Goal: Task Accomplishment & Management: Complete application form

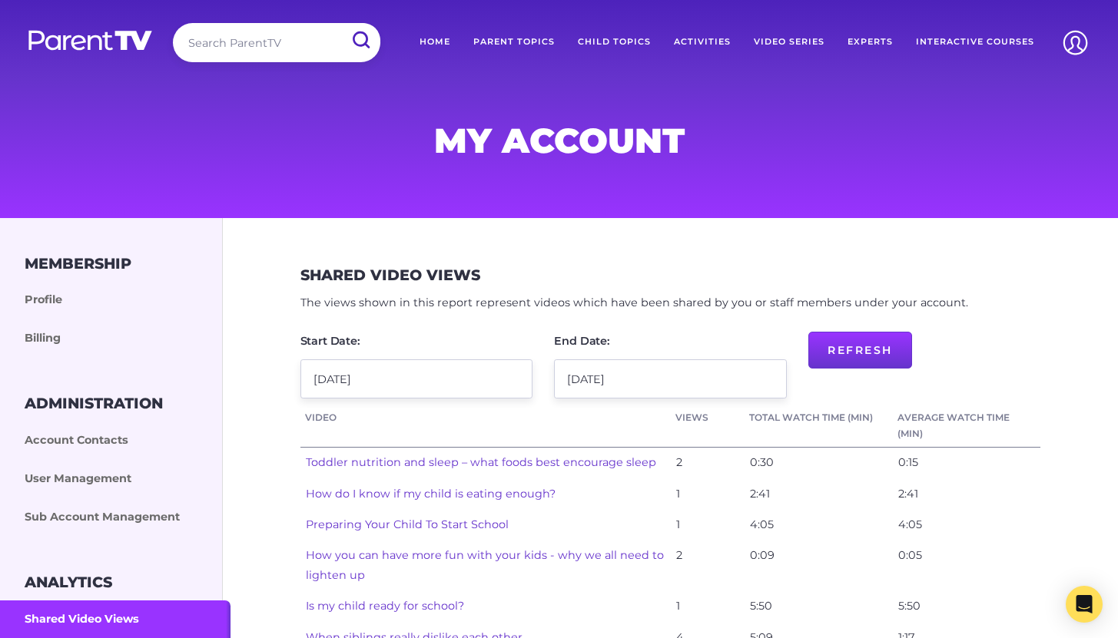
scroll to position [116, 0]
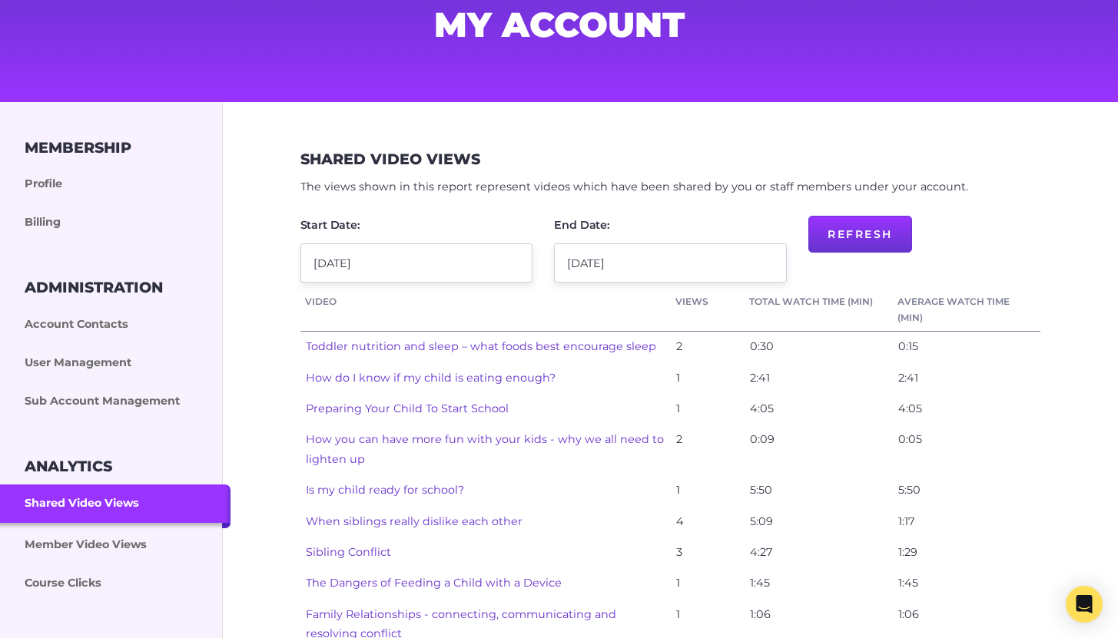
click at [91, 359] on link "User Management" at bounding box center [115, 363] width 230 height 38
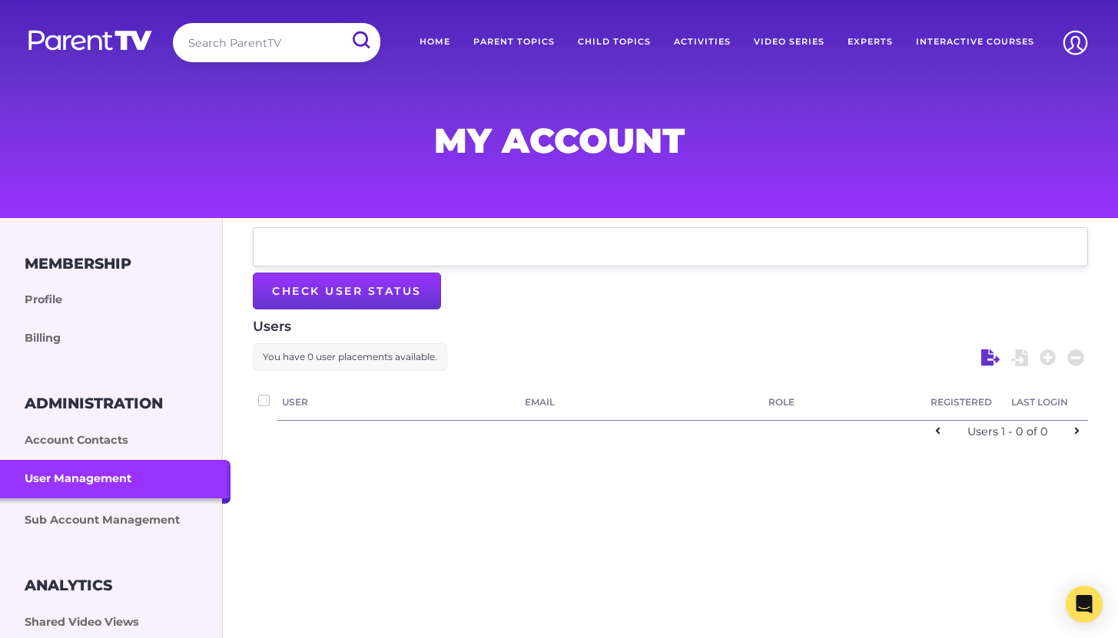
checkbox input "false"
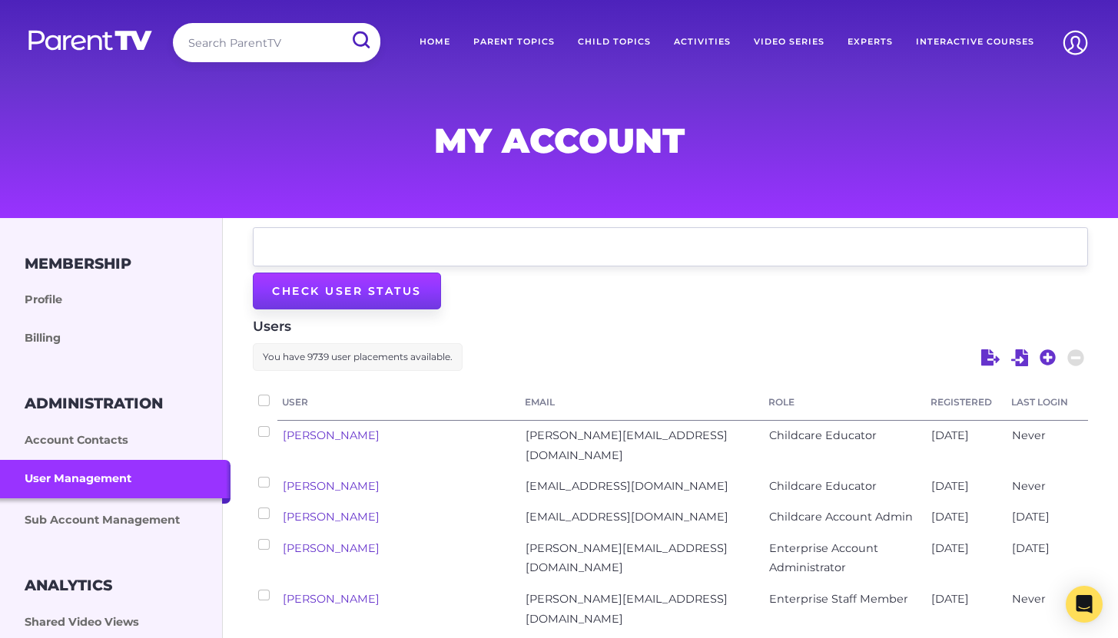
click at [358, 287] on input "Check User Status" at bounding box center [347, 291] width 188 height 37
click at [811, 346] on div "Users You have 9739 user placements available. User Email Role Registered Last …" at bounding box center [670, 574] width 835 height 516
click at [1046, 356] on icon at bounding box center [1048, 358] width 16 height 16
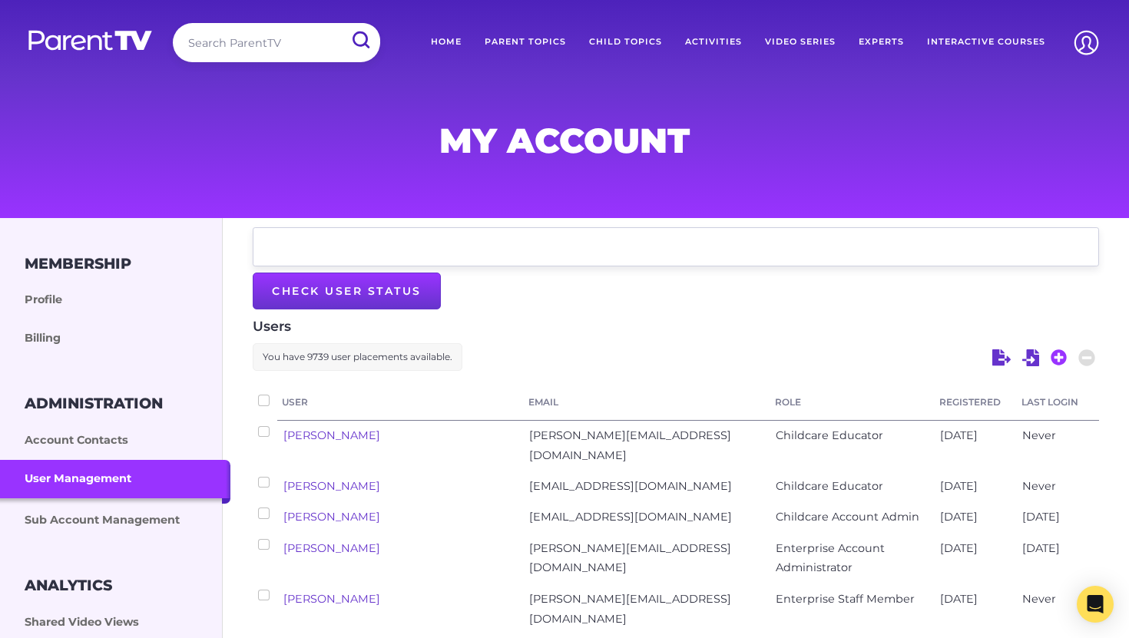
select select "enterprise_admin"
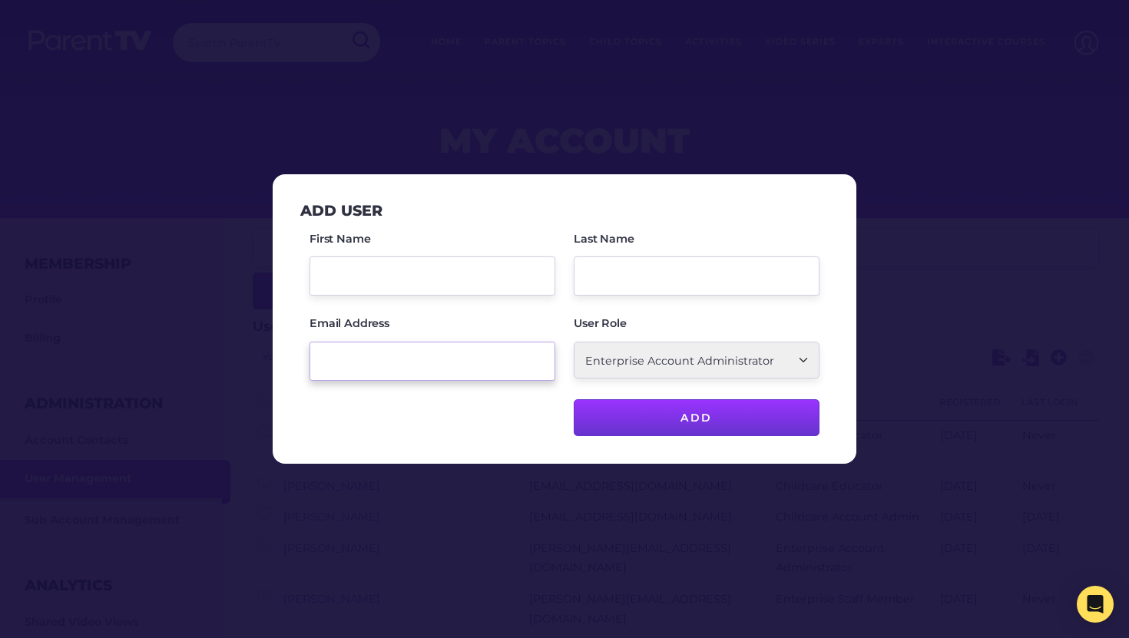
click at [457, 356] on input "Email Address" at bounding box center [433, 361] width 246 height 39
paste input "@[PERSON_NAME],"
click at [322, 368] on input "@[PERSON_NAME]," at bounding box center [433, 361] width 246 height 39
paste input "[EMAIL_ADDRESS][PERSON_NAME][DOMAIN_NAME]"
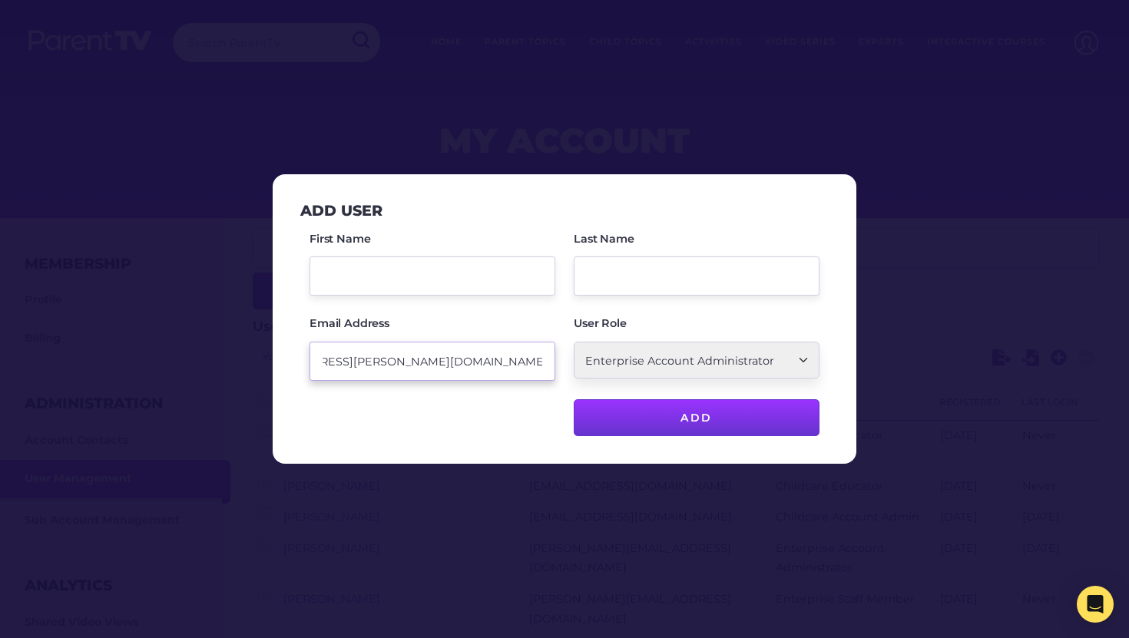
drag, startPoint x: 535, startPoint y: 365, endPoint x: 584, endPoint y: 364, distance: 49.2
click at [584, 364] on div "First Name Last Name Email Address [EMAIL_ADDRESS][PERSON_NAME][DOMAIN_NAME]@[P…" at bounding box center [564, 333] width 529 height 207
type input "[EMAIL_ADDRESS][PERSON_NAME][DOMAIN_NAME]@"
click at [360, 278] on input "First Name" at bounding box center [433, 276] width 246 height 39
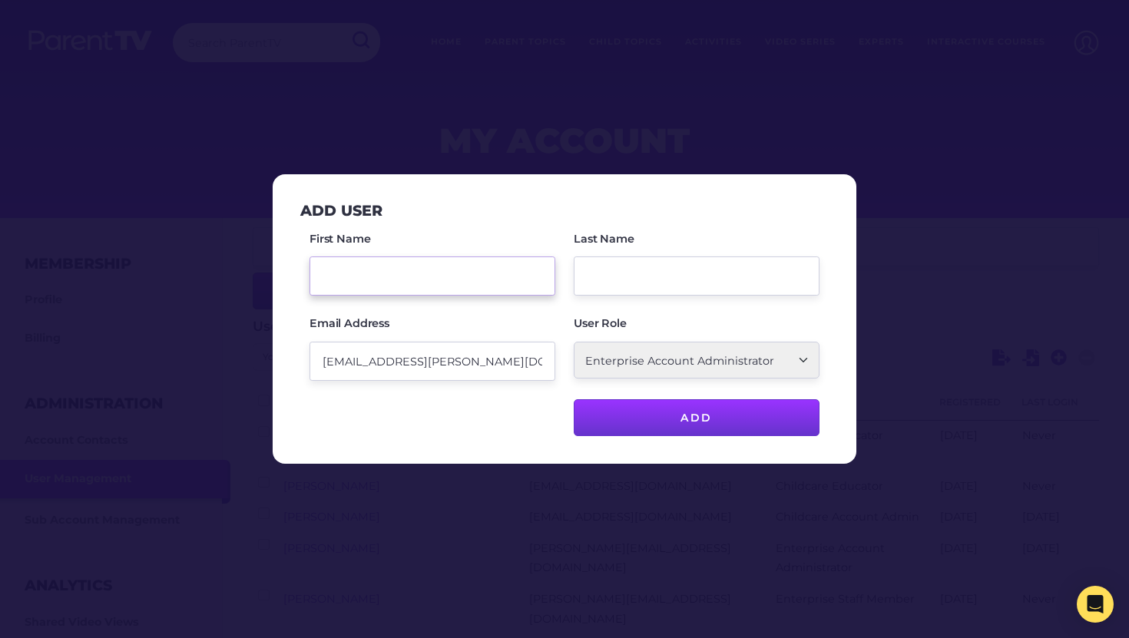
paste input "[PERSON_NAME],"
drag, startPoint x: 409, startPoint y: 280, endPoint x: 351, endPoint y: 279, distance: 57.6
click at [351, 279] on input "[PERSON_NAME]," at bounding box center [433, 276] width 246 height 39
type input "Ayla"
click at [578, 274] on input "Last Name" at bounding box center [697, 276] width 246 height 39
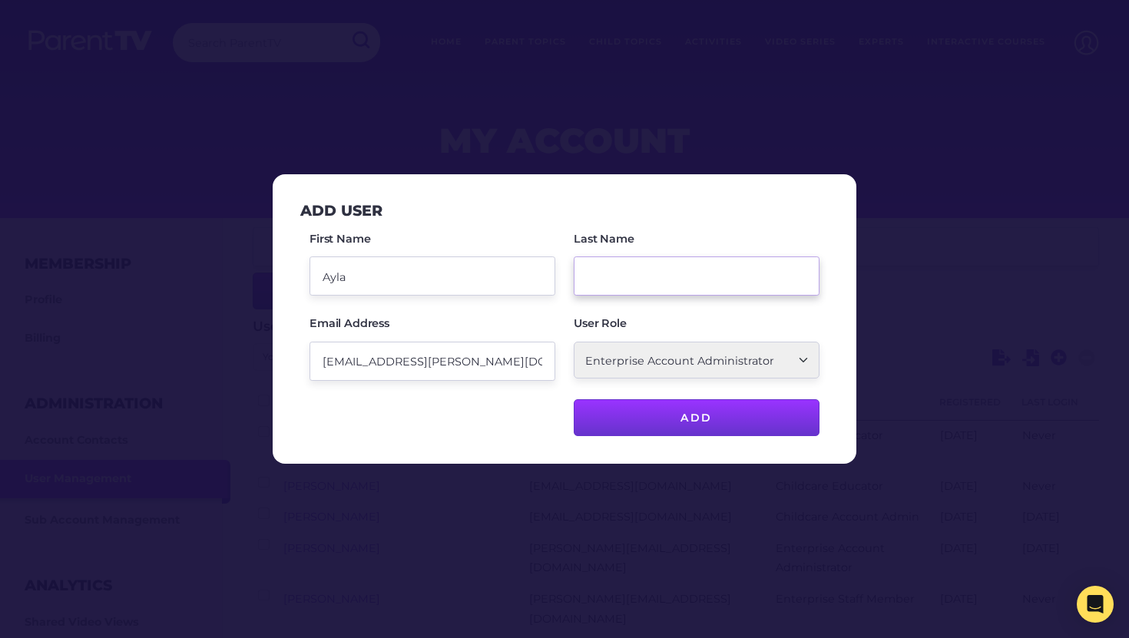
paste input "[PERSON_NAME],"
type input "[PERSON_NAME]"
click at [741, 359] on select "School Account Admin School Teacher Parent/Carer Childcare Account Admin Childc…" at bounding box center [697, 360] width 246 height 37
select select "ptv_member"
click at [423, 372] on input "[EMAIL_ADDRESS][PERSON_NAME][DOMAIN_NAME]@" at bounding box center [433, 361] width 246 height 39
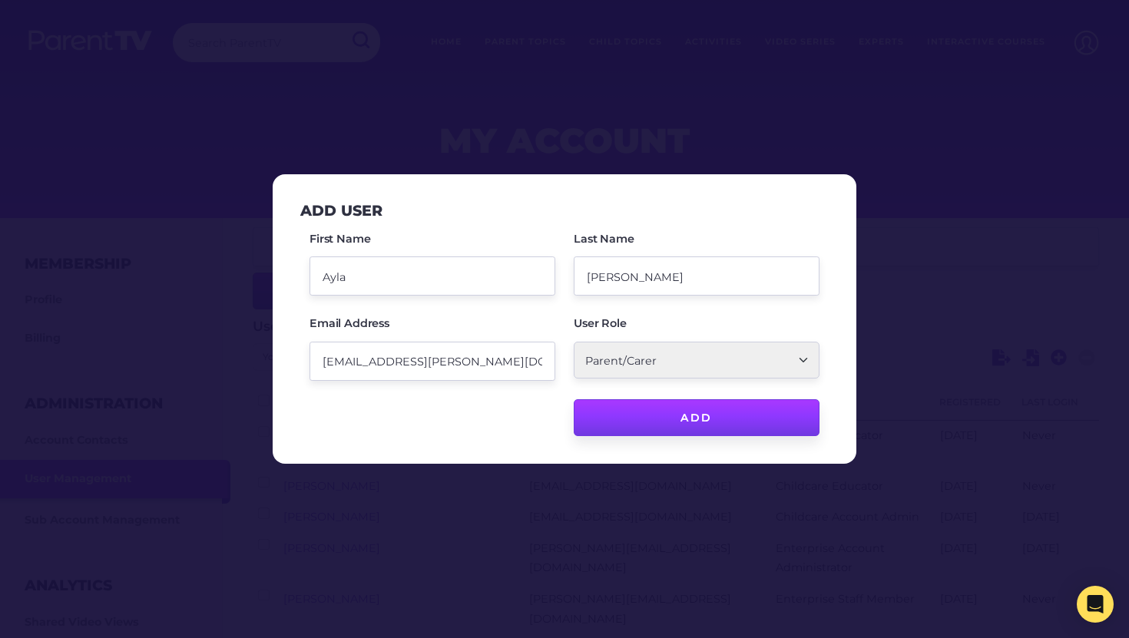
click at [731, 430] on input "Add" at bounding box center [697, 418] width 246 height 37
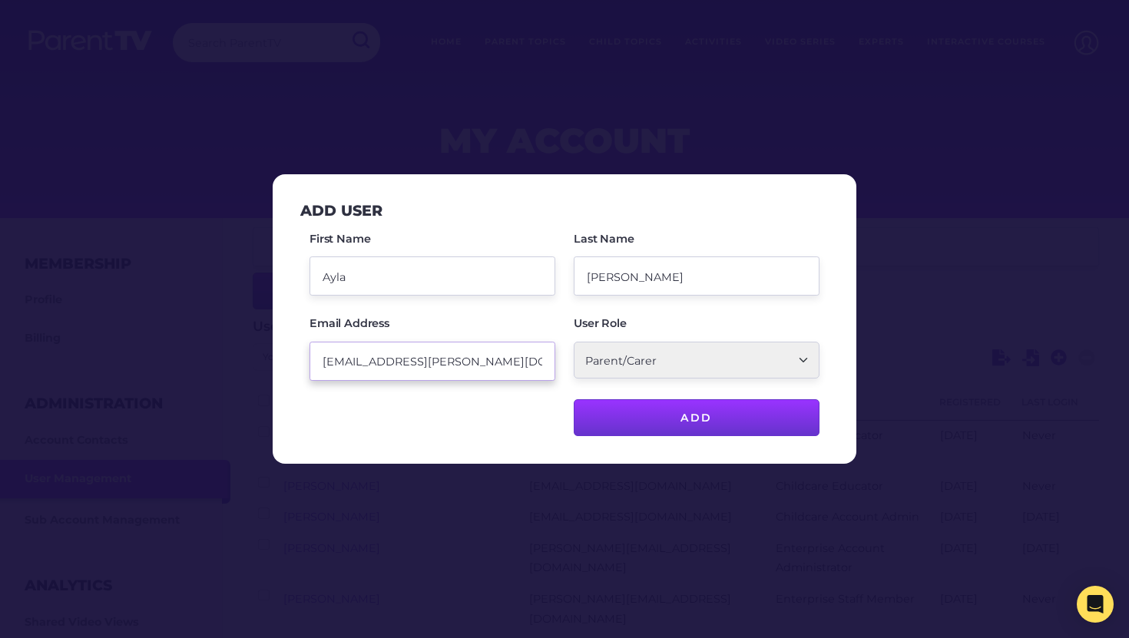
click at [390, 365] on input "[EMAIL_ADDRESS][PERSON_NAME][DOMAIN_NAME]@" at bounding box center [433, 361] width 246 height 39
click at [323, 363] on input "[EMAIL_ADDRESS][PERSON_NAME][DOMAIN_NAME]@" at bounding box center [433, 361] width 246 height 39
click at [403, 361] on input "[EMAIL_ADDRESS][PERSON_NAME][DOMAIN_NAME]@" at bounding box center [433, 361] width 246 height 39
drag, startPoint x: 542, startPoint y: 363, endPoint x: 529, endPoint y: 362, distance: 13.1
click at [529, 362] on input "[EMAIL_ADDRESS][PERSON_NAME][DOMAIN_NAME]@" at bounding box center [433, 361] width 246 height 39
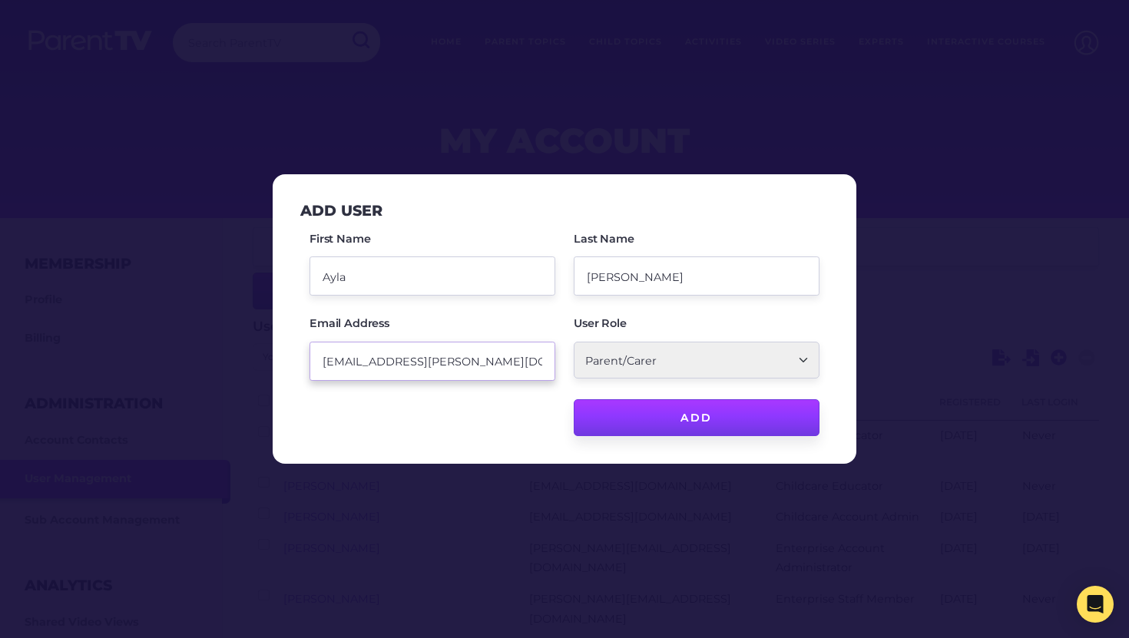
type input "[EMAIL_ADDRESS][PERSON_NAME][DOMAIN_NAME]"
click at [703, 426] on input "Add" at bounding box center [697, 418] width 246 height 37
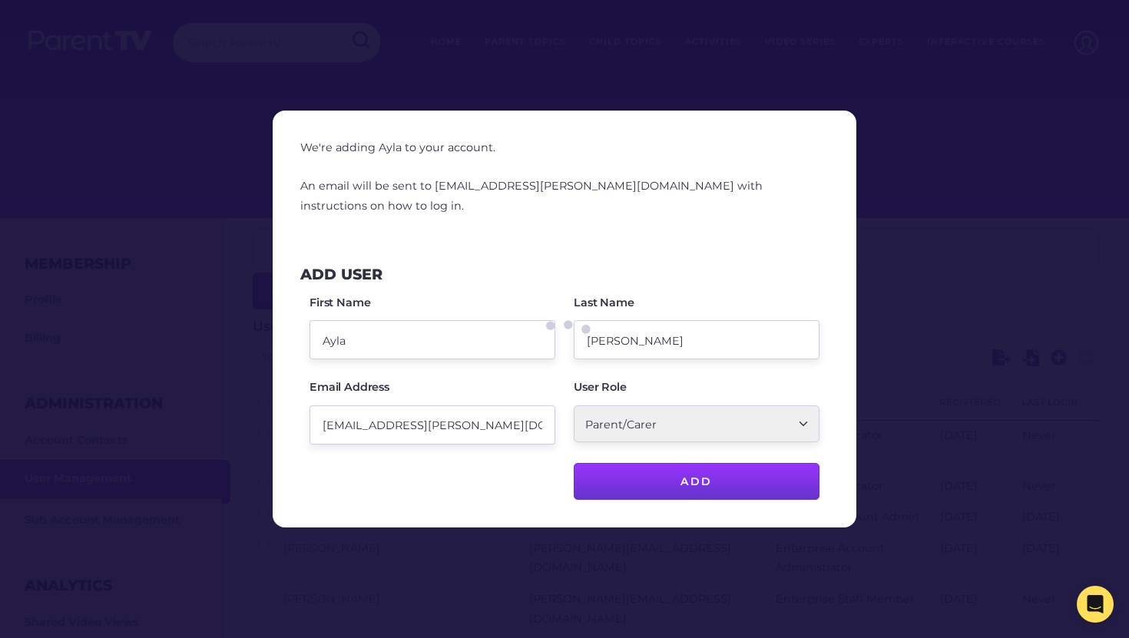
checkbox input "false"
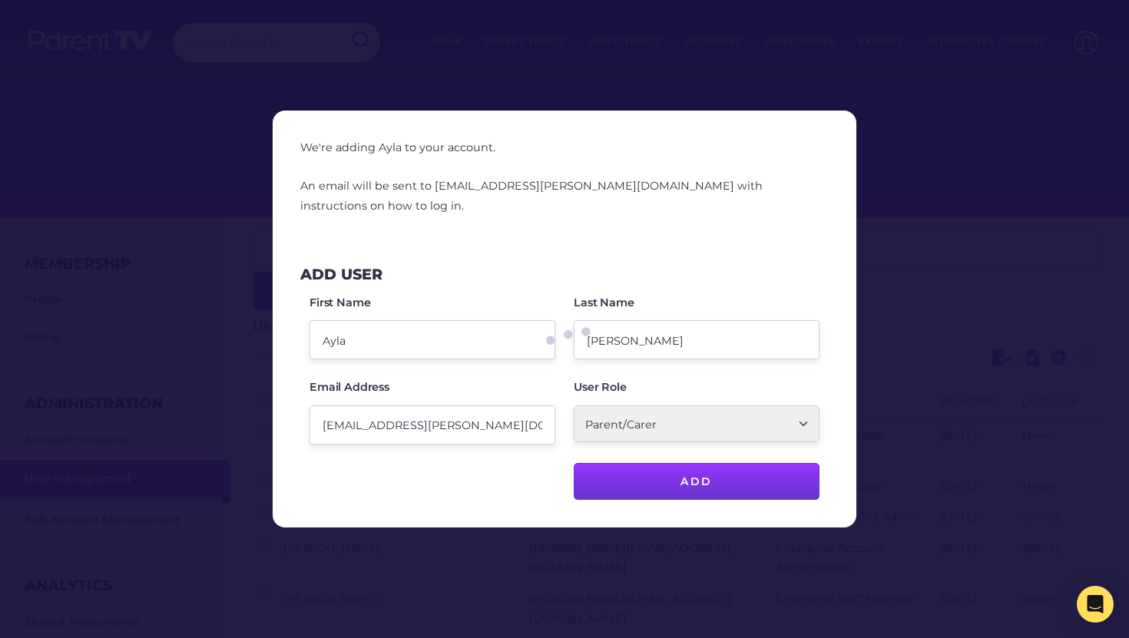
checkbox input "false"
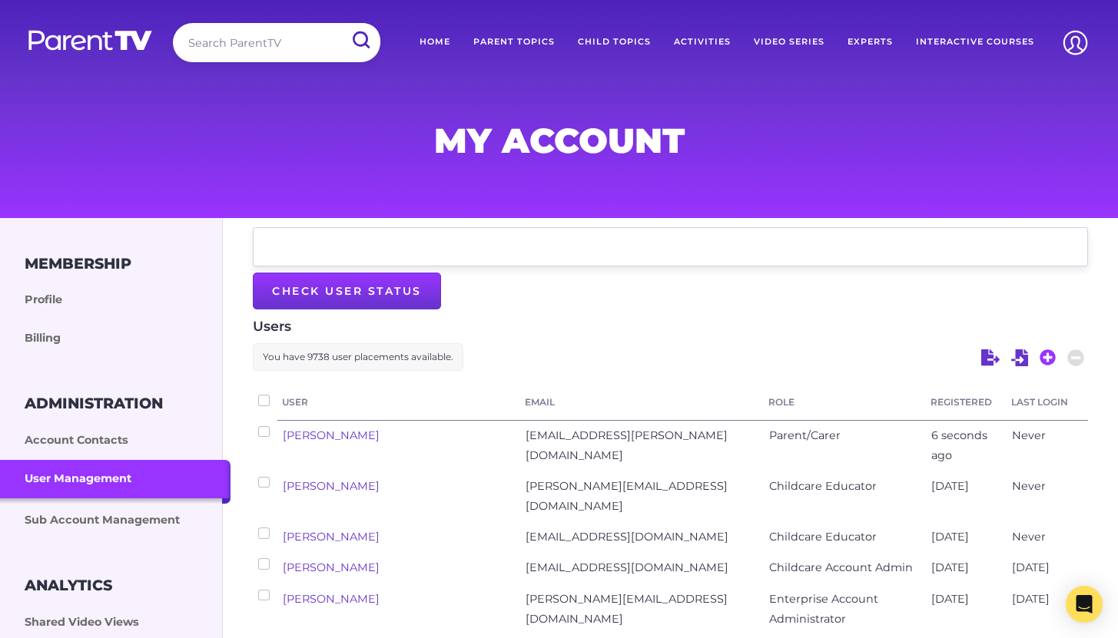
click at [1050, 363] on icon at bounding box center [1048, 358] width 16 height 16
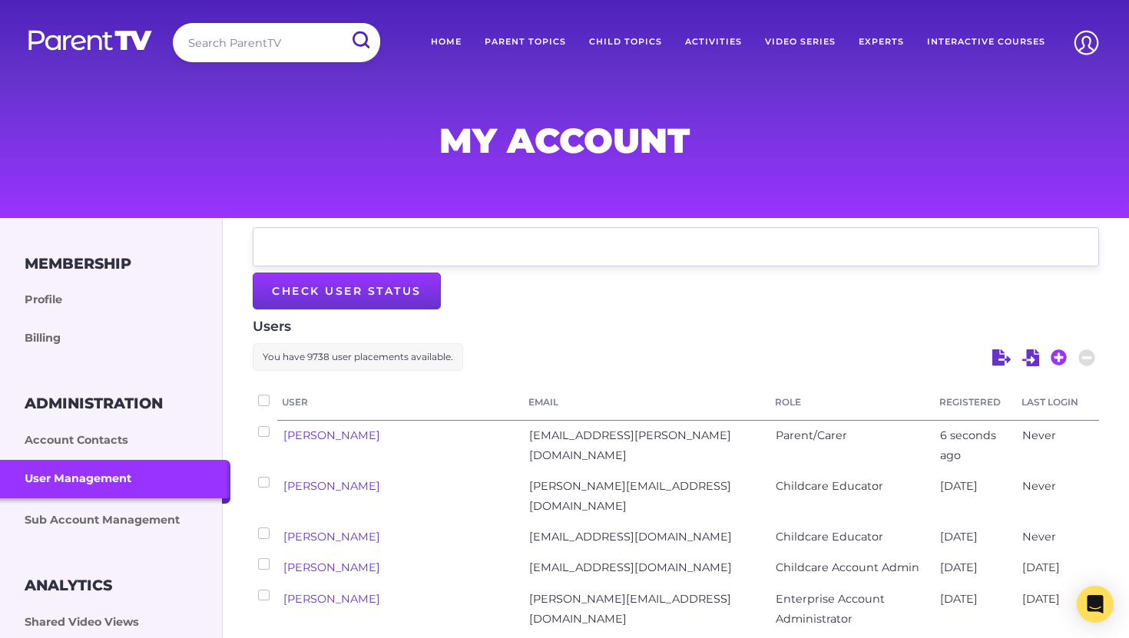
select select "ptv_member"
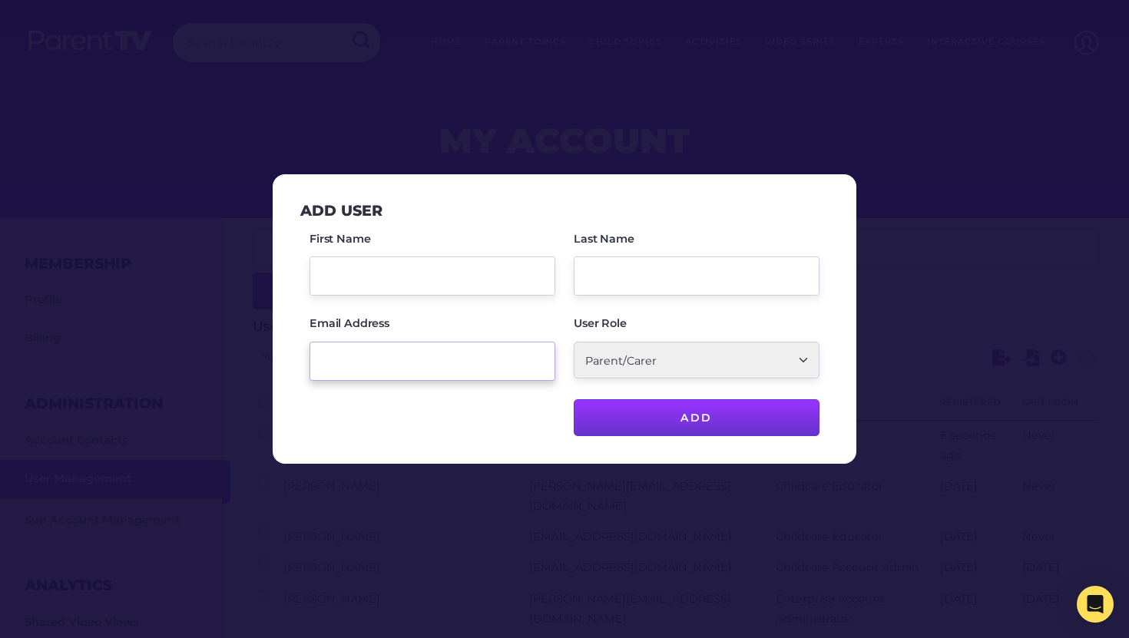
click at [375, 366] on input "Email Address" at bounding box center [433, 361] width 246 height 39
paste input "[PERSON_NAME] <[PERSON_NAME][EMAIL_ADDRESS][PERSON_NAME][DOMAIN_NAME]"
drag, startPoint x: 340, startPoint y: 366, endPoint x: 256, endPoint y: 354, distance: 84.5
click at [256, 354] on div "Add User First Name Last Name Email Address [PERSON_NAME] <[PERSON_NAME][EMAIL_…" at bounding box center [564, 319] width 1129 height 638
type input "[PERSON_NAME][EMAIL_ADDRESS][PERSON_NAME][DOMAIN_NAME]"
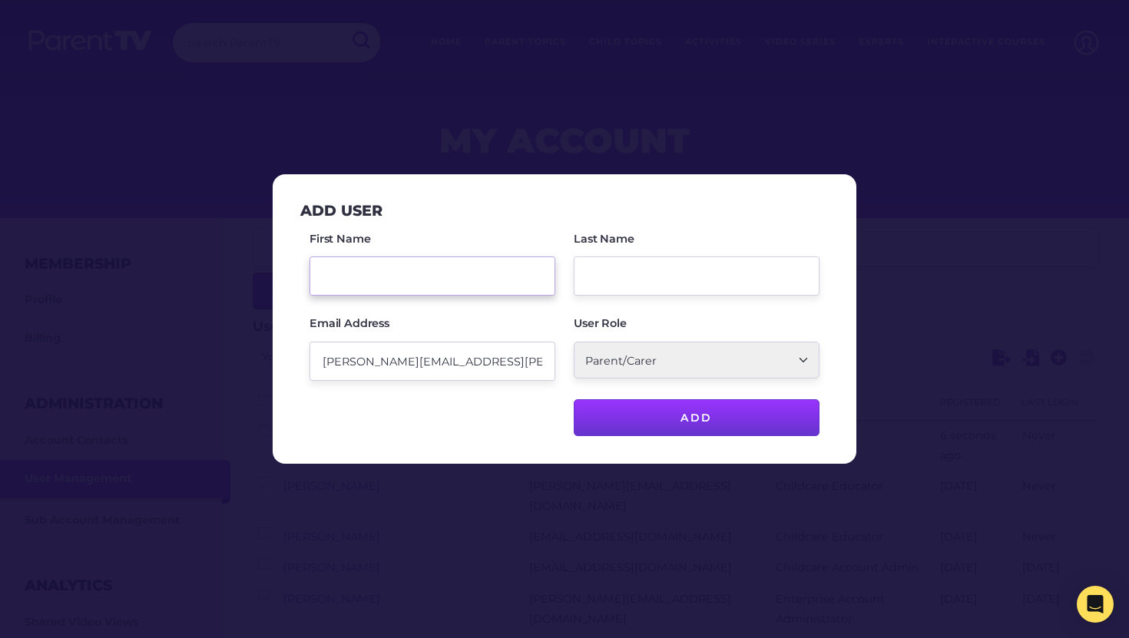
click at [373, 264] on input "First Name" at bounding box center [433, 276] width 246 height 39
paste input "[PERSON_NAME] <"
drag, startPoint x: 411, startPoint y: 284, endPoint x: 354, endPoint y: 274, distance: 57.7
click at [354, 274] on input "[PERSON_NAME] <" at bounding box center [433, 276] width 246 height 39
type input "[PERSON_NAME]"
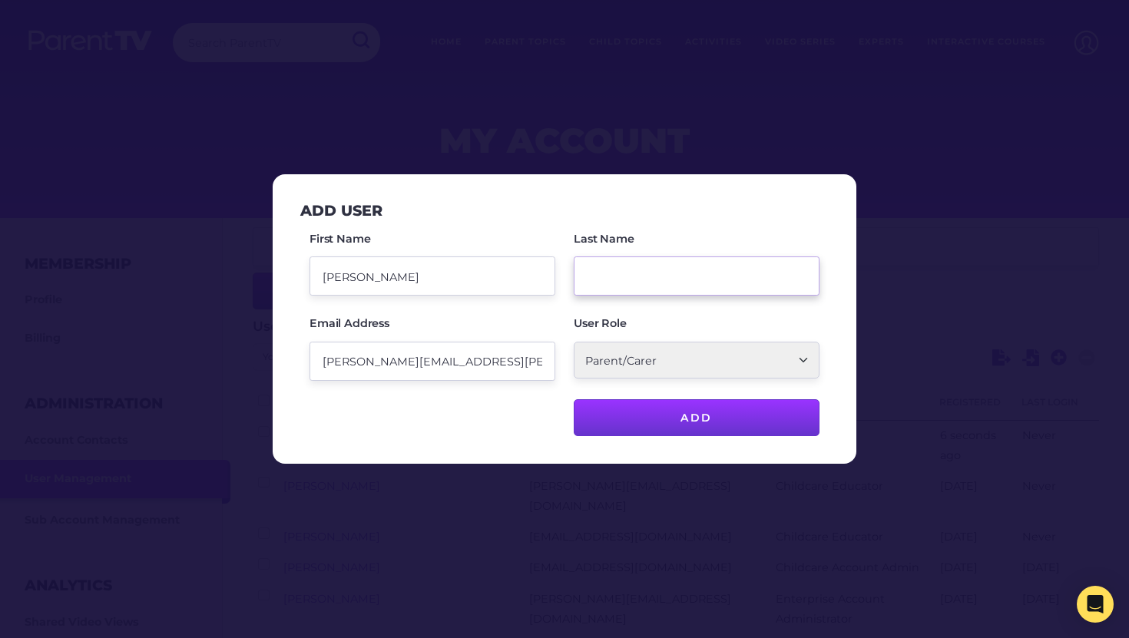
click at [596, 289] on input "Last Name" at bounding box center [697, 276] width 246 height 39
paste input "[PERSON_NAME] <"
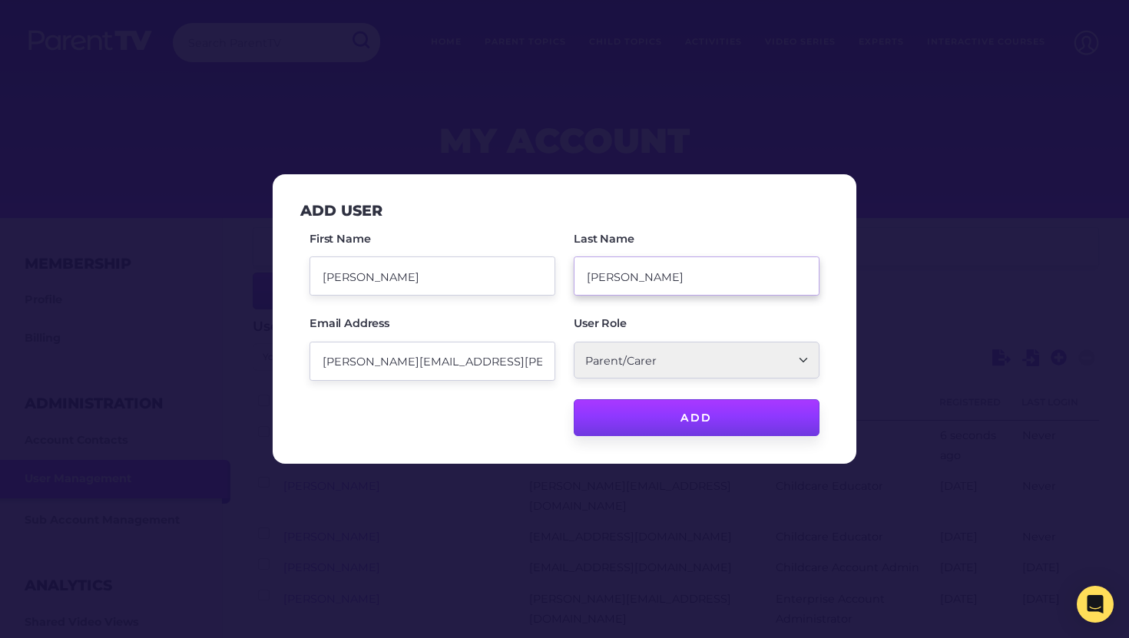
type input "[PERSON_NAME]"
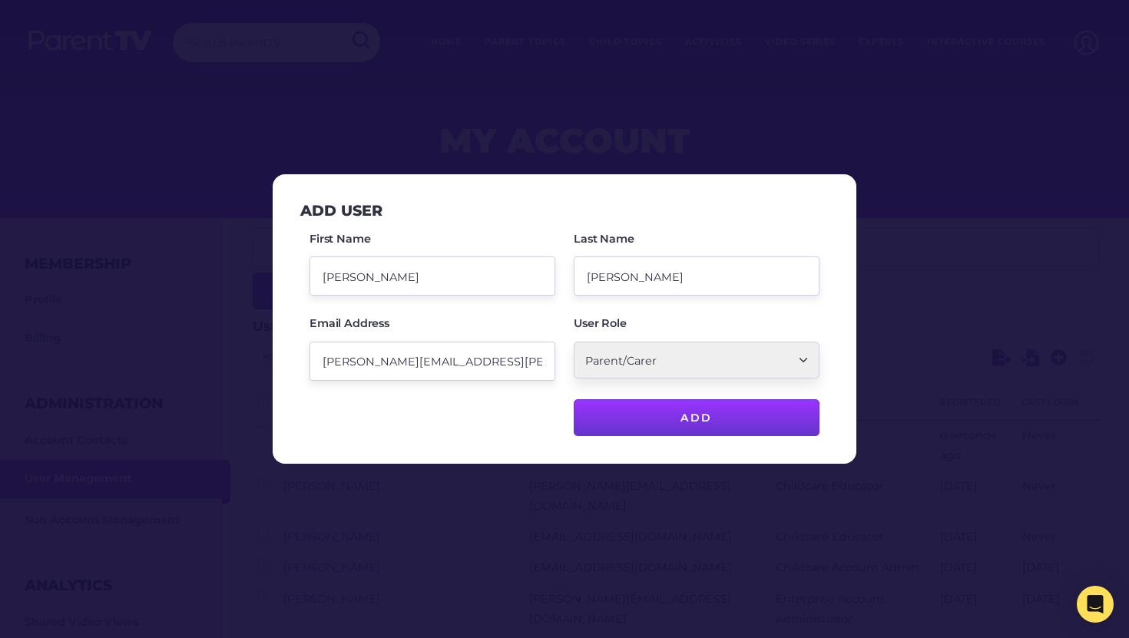
click at [695, 422] on input "Add" at bounding box center [697, 418] width 246 height 37
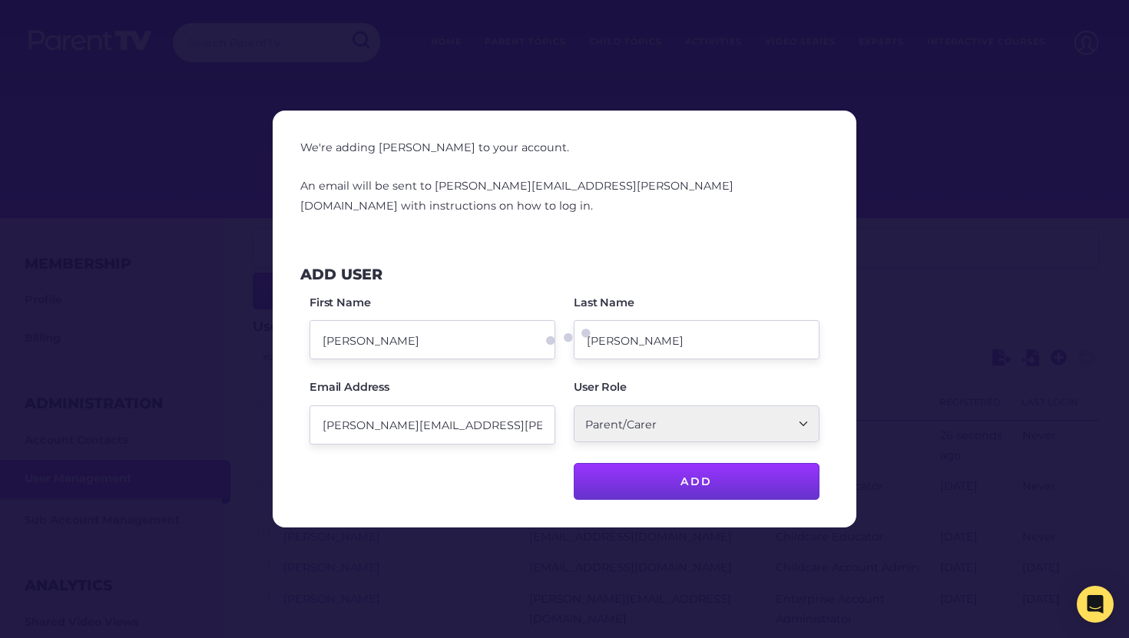
checkbox input "false"
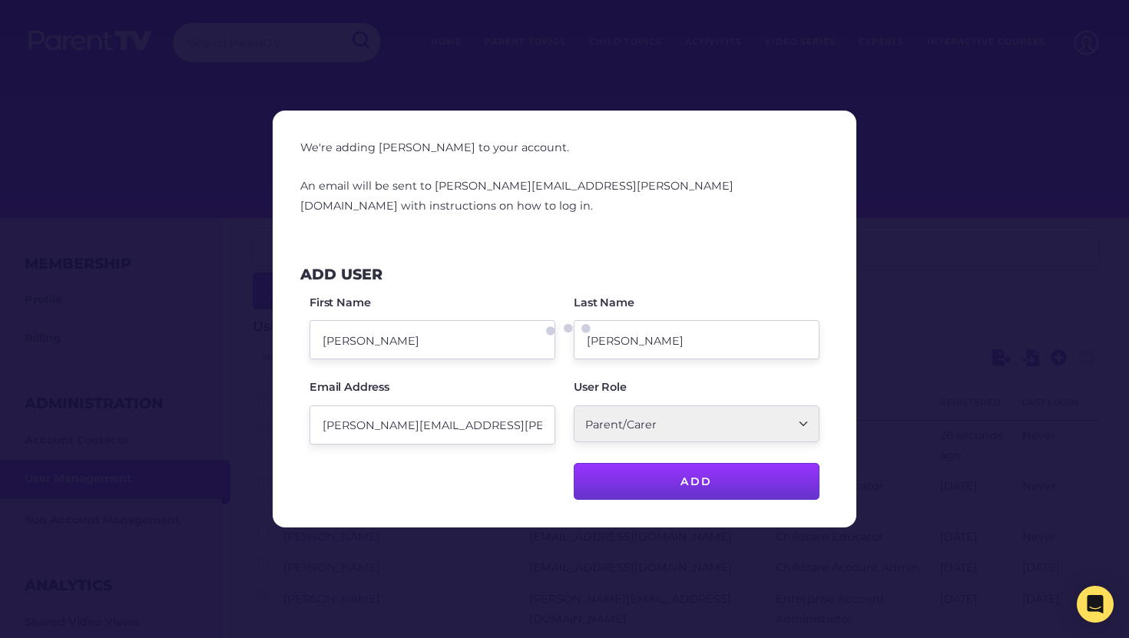
checkbox input "false"
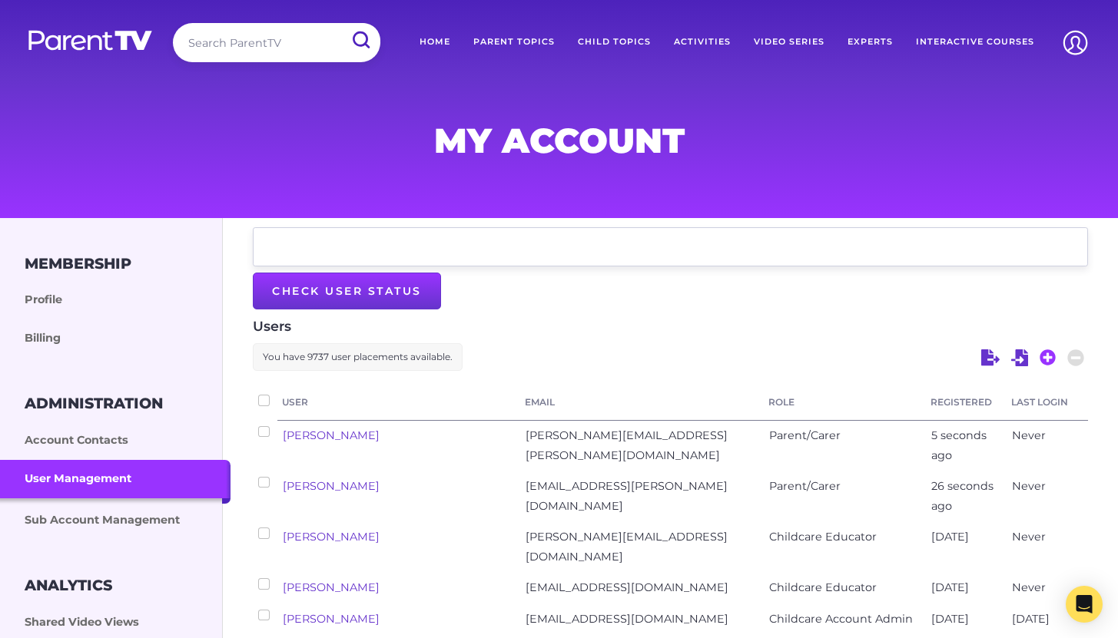
click at [1049, 363] on icon at bounding box center [1048, 358] width 16 height 16
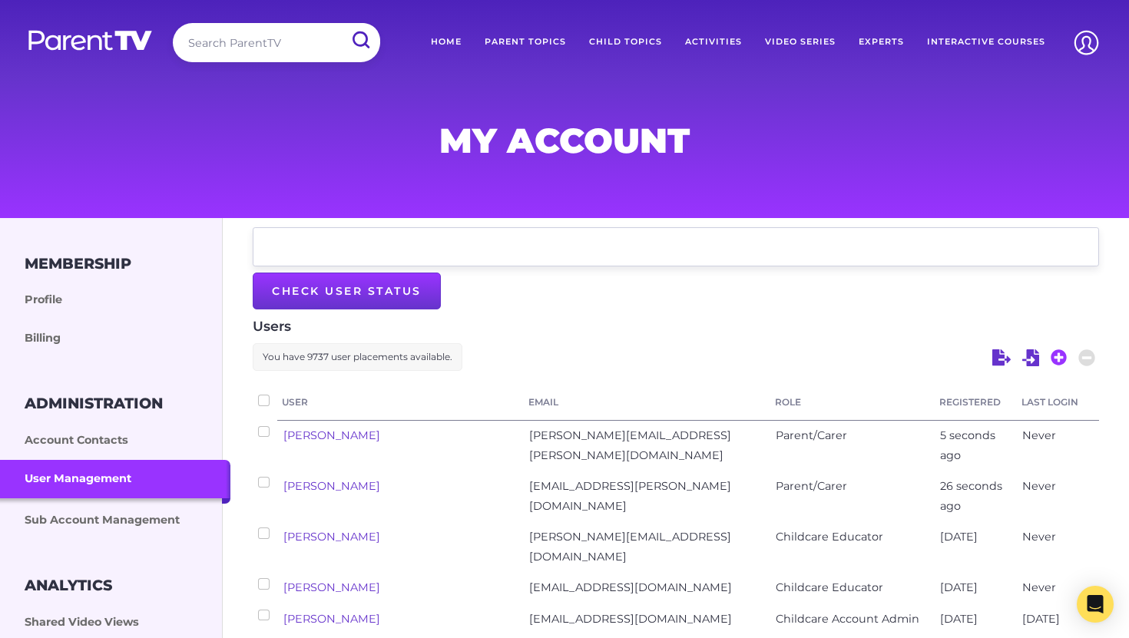
select select "ptv_member"
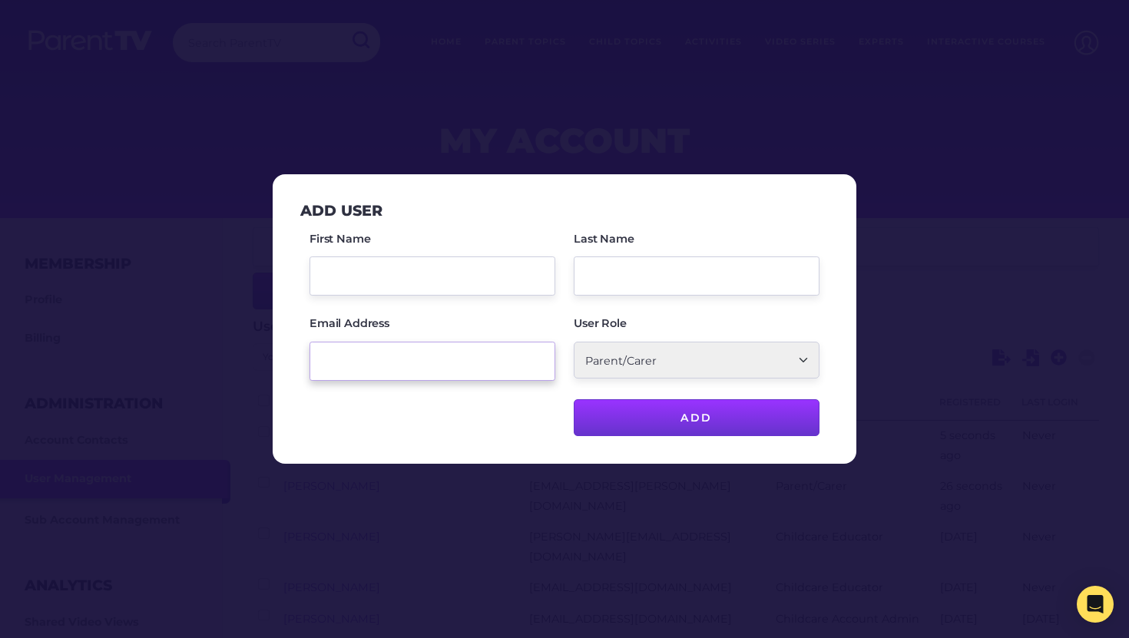
click at [379, 369] on input "Email Address" at bounding box center [433, 361] width 246 height 39
paste input "[PERSON_NAME] <[PERSON_NAME][EMAIL_ADDRESS][PERSON_NAME][DOMAIN_NAME]"
drag, startPoint x: 340, startPoint y: 364, endPoint x: 252, endPoint y: 365, distance: 87.6
click at [252, 365] on div "Add User First Name Last Name Email Address [PERSON_NAME] <[PERSON_NAME][EMAIL_…" at bounding box center [564, 319] width 1129 height 638
type input "[PERSON_NAME][EMAIL_ADDRESS][PERSON_NAME][DOMAIN_NAME]"
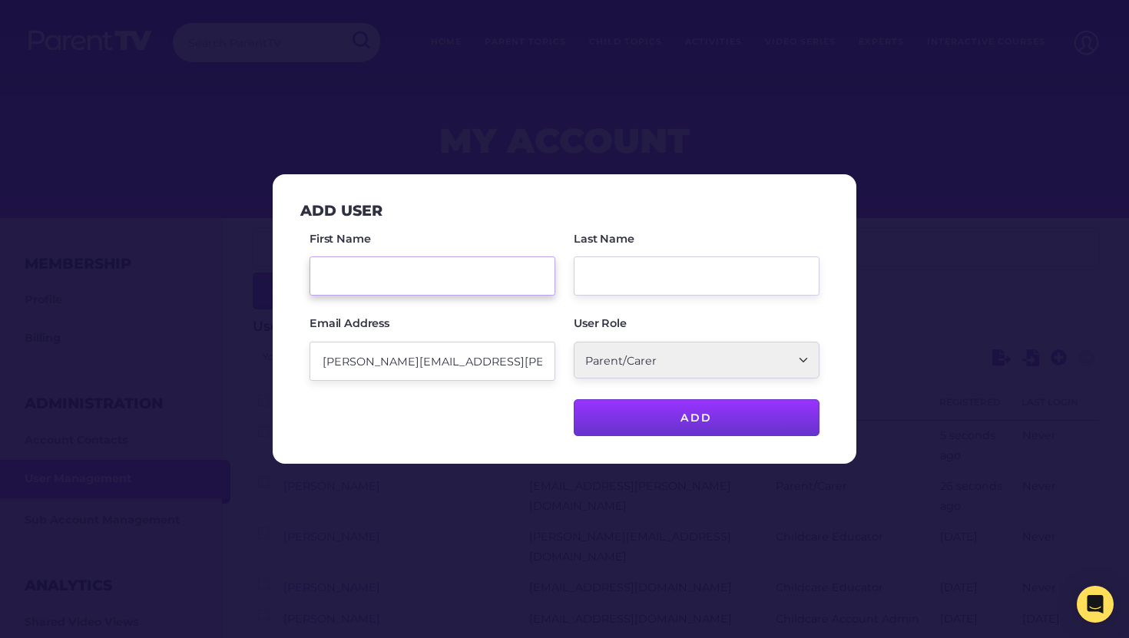
click at [358, 283] on input "First Name" at bounding box center [433, 276] width 246 height 39
paste input "[PERSON_NAME] <"
drag, startPoint x: 423, startPoint y: 275, endPoint x: 352, endPoint y: 276, distance: 71.5
click at [352, 276] on input "[PERSON_NAME] <" at bounding box center [433, 276] width 246 height 39
type input "[PERSON_NAME]"
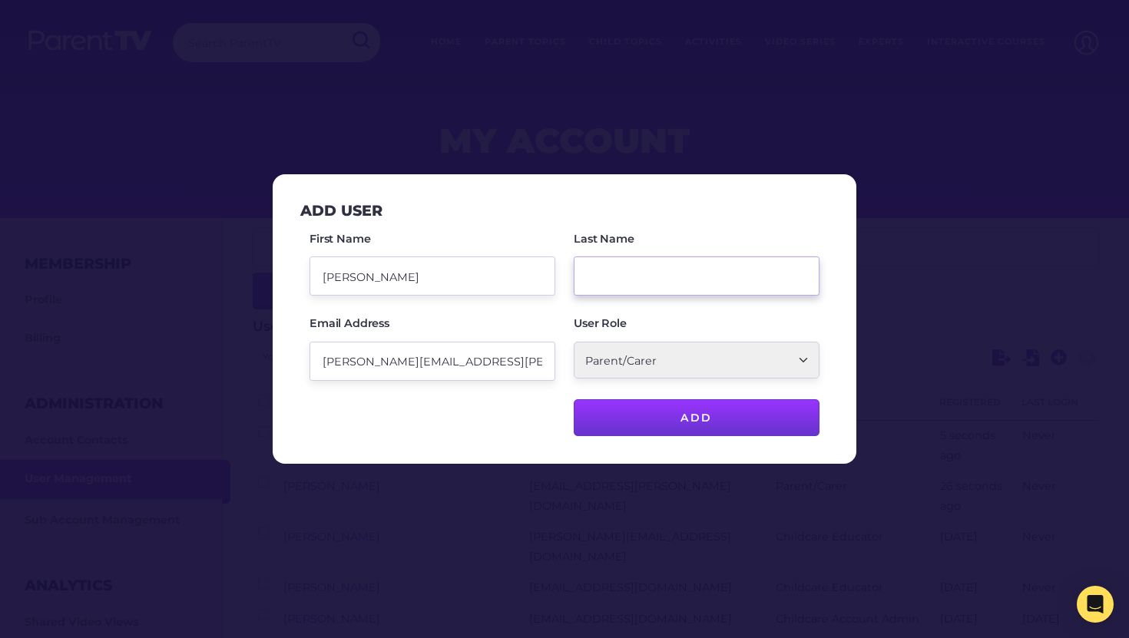
click at [586, 271] on input "Last Name" at bounding box center [697, 276] width 246 height 39
paste input "[PERSON_NAME] <"
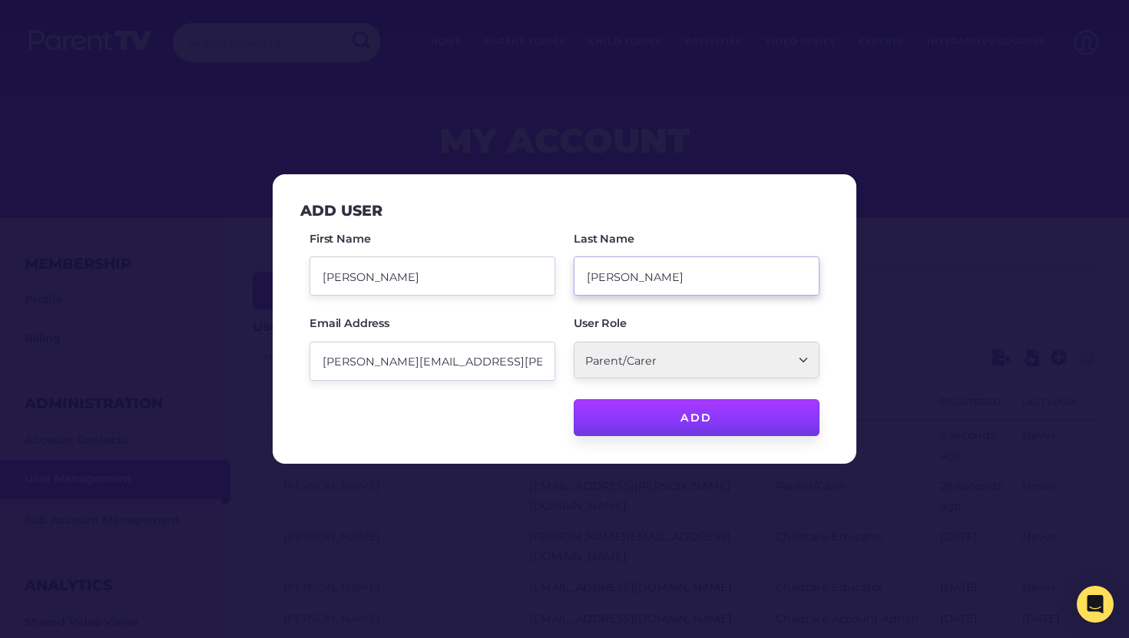
type input "[PERSON_NAME]"
click at [678, 419] on input "Add" at bounding box center [697, 418] width 246 height 37
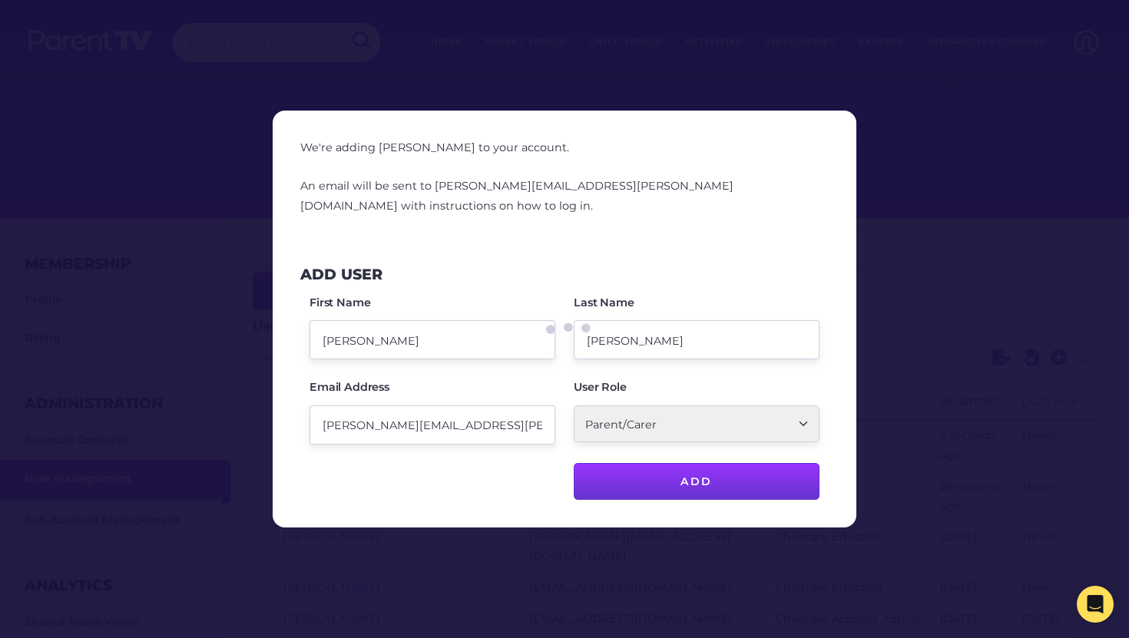
checkbox input "false"
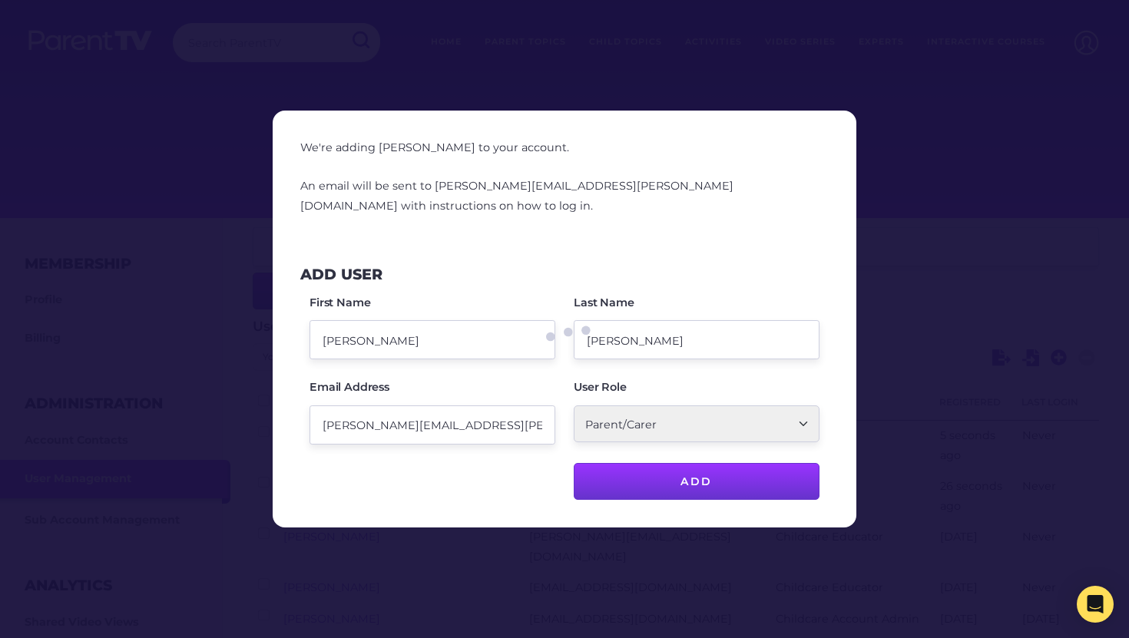
checkbox input "false"
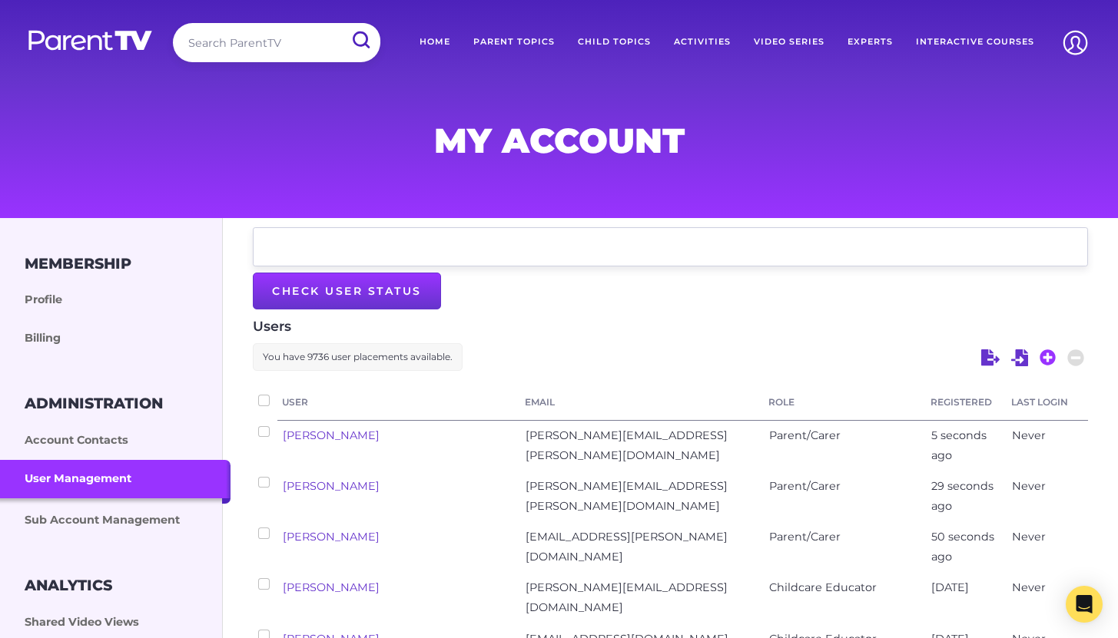
click at [1043, 353] on icon at bounding box center [1048, 358] width 16 height 16
select select "ptv_member"
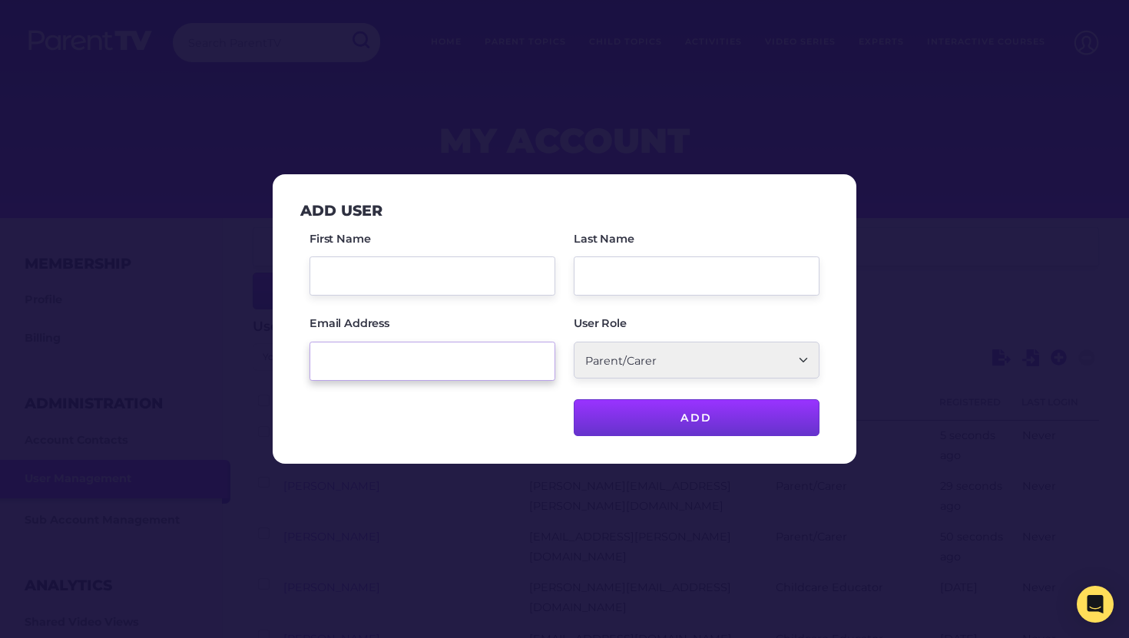
click at [414, 357] on input "Email Address" at bounding box center [433, 361] width 246 height 39
paste input "[PERSON_NAME] <[EMAIL_ADDRESS][PERSON_NAME][DOMAIN_NAME]"
drag, startPoint x: 333, startPoint y: 363, endPoint x: 279, endPoint y: 360, distance: 53.8
click at [279, 360] on div "Add User First Name Last Name Email Address [PERSON_NAME] <[EMAIL_ADDRESS][PERS…" at bounding box center [565, 319] width 584 height 290
type input "[EMAIL_ADDRESS][PERSON_NAME][DOMAIN_NAME]"
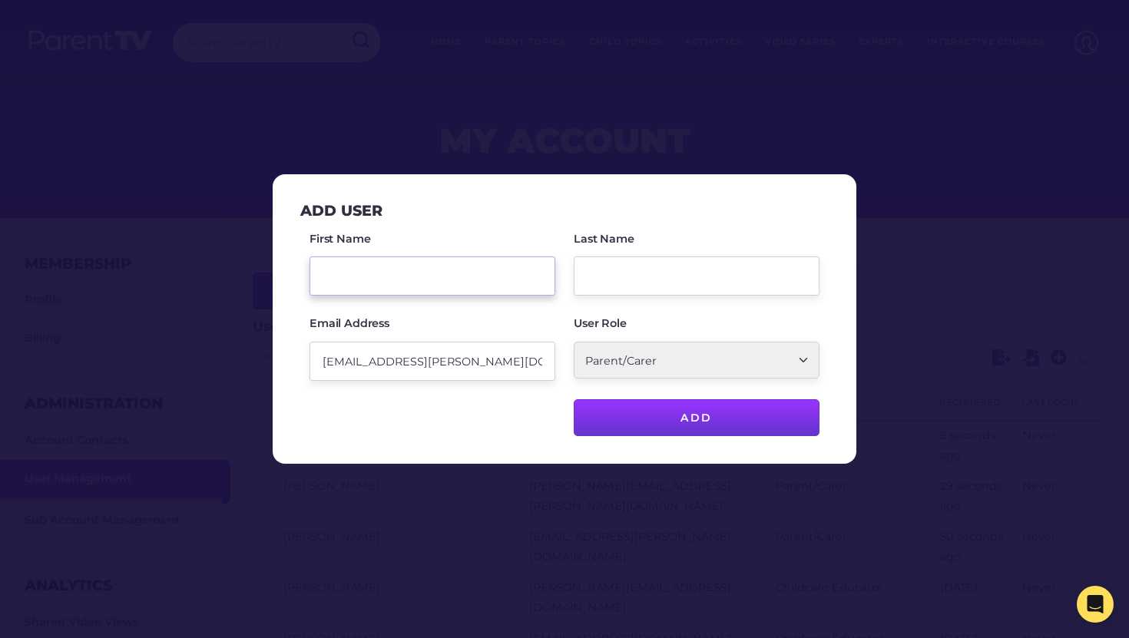
click at [389, 274] on input "First Name" at bounding box center [433, 276] width 246 height 39
paste input "[PERSON_NAME] <"
drag, startPoint x: 436, startPoint y: 284, endPoint x: 360, endPoint y: 277, distance: 76.3
click at [360, 277] on input "[PERSON_NAME] <" at bounding box center [433, 276] width 246 height 39
type input "Tegan"
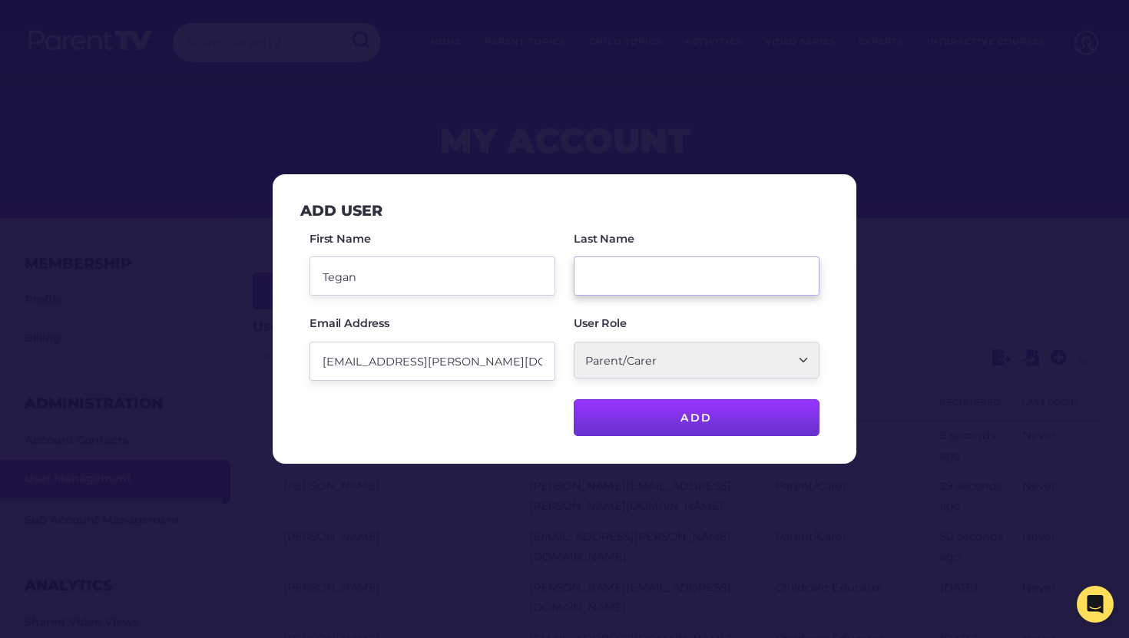
click at [625, 269] on input "Last Name" at bounding box center [697, 276] width 246 height 39
paste input "[PERSON_NAME] <"
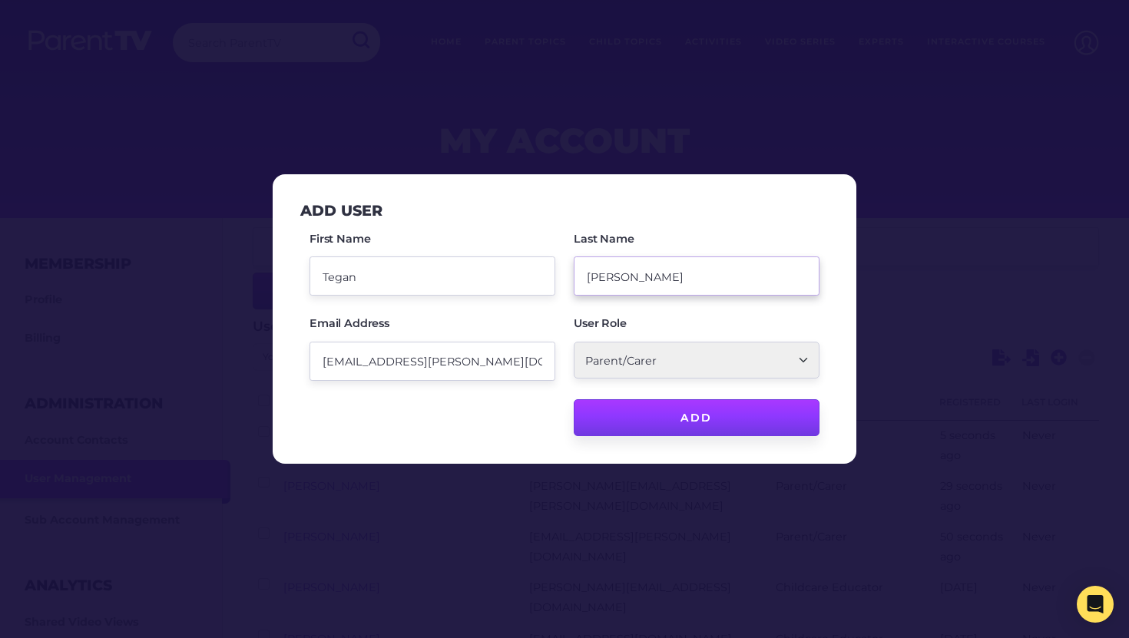
type input "[PERSON_NAME]"
click at [708, 424] on input "Add" at bounding box center [697, 418] width 246 height 37
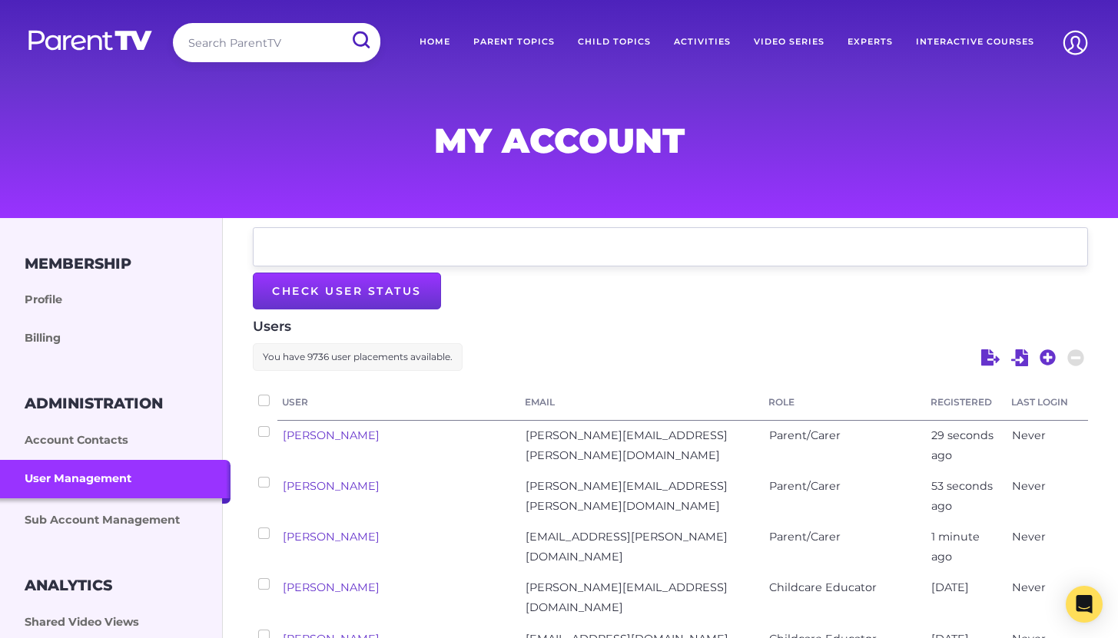
checkbox input "false"
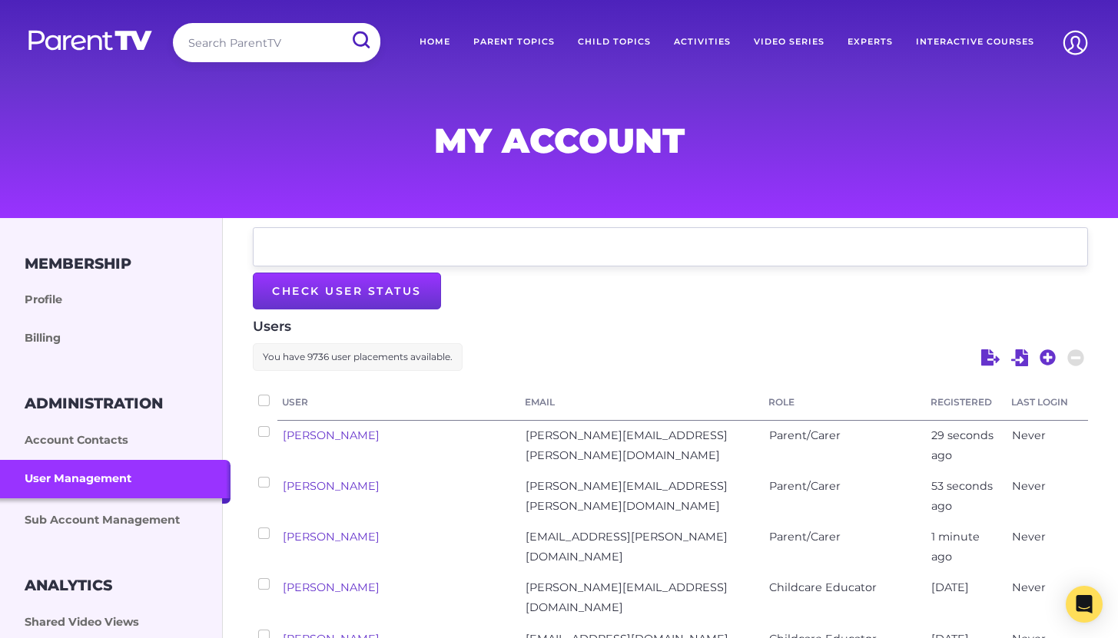
checkbox input "false"
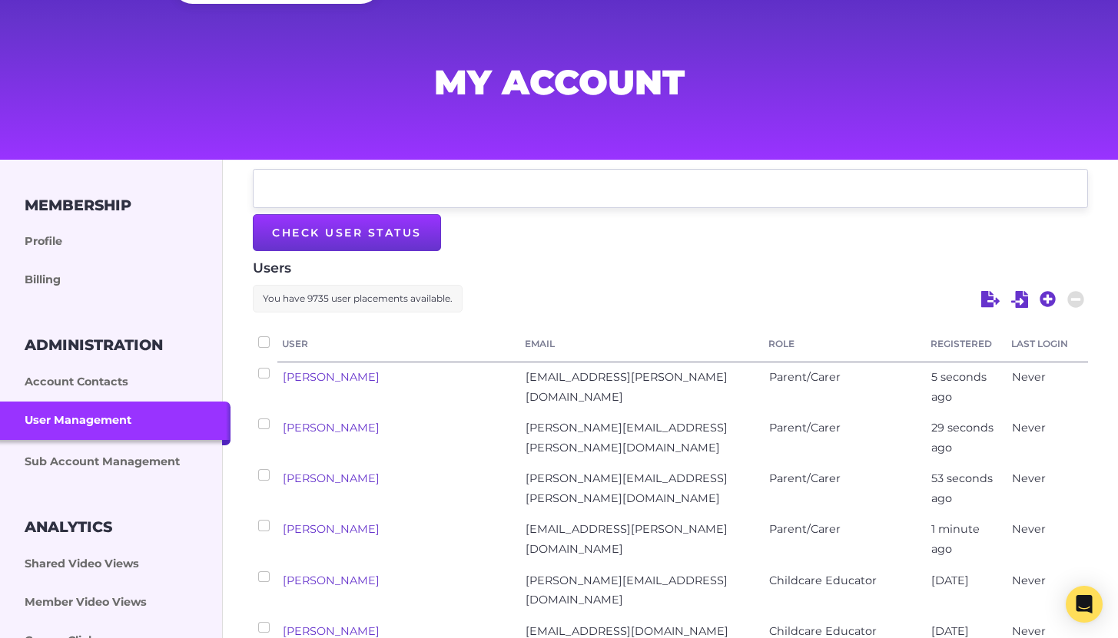
scroll to position [129, 0]
